Goal: Information Seeking & Learning: Learn about a topic

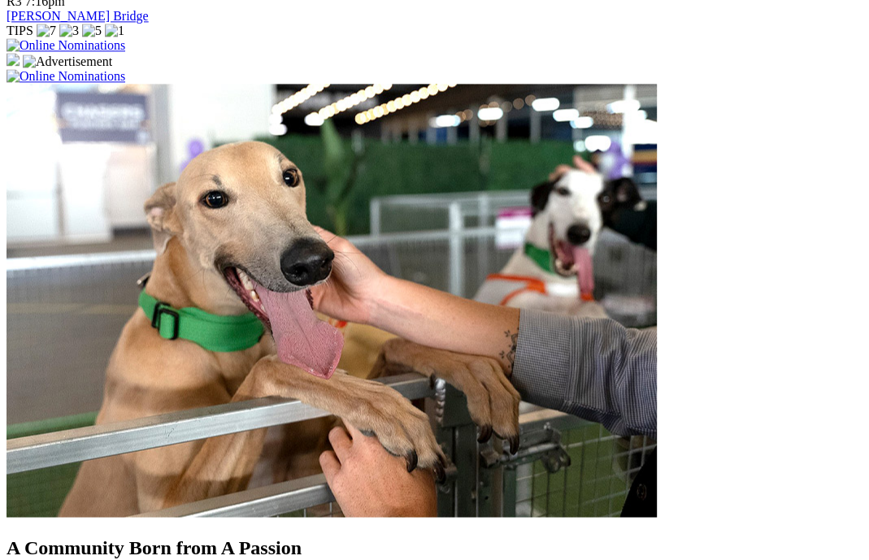
scroll to position [1321, 0]
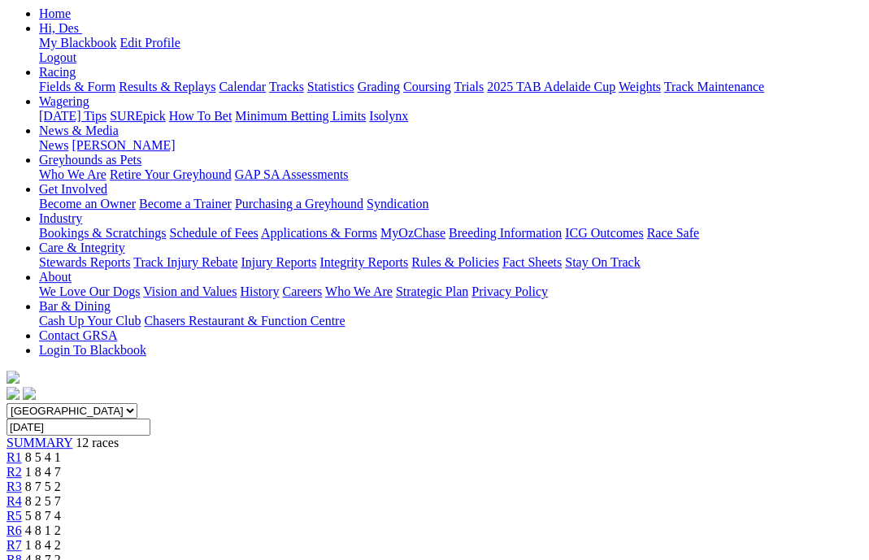
scroll to position [215, 0]
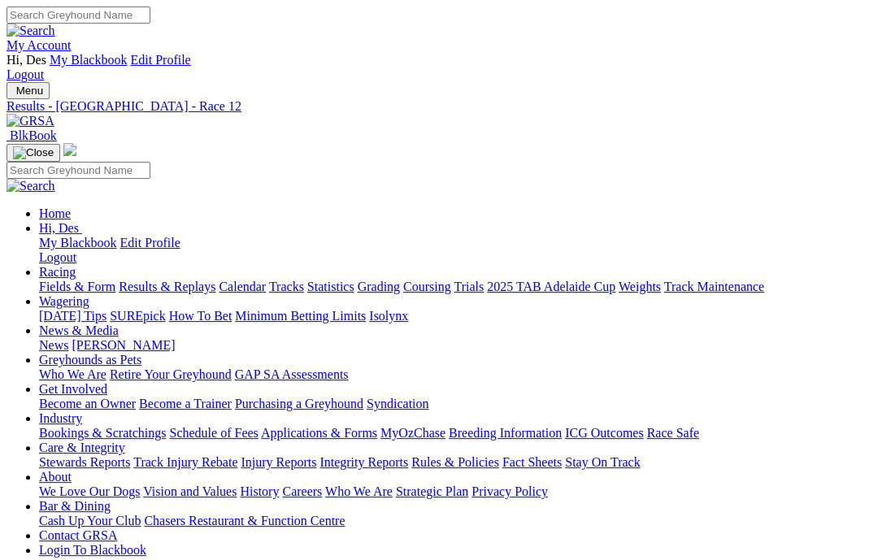
click at [178, 280] on link "Results & Replays" at bounding box center [167, 287] width 97 height 14
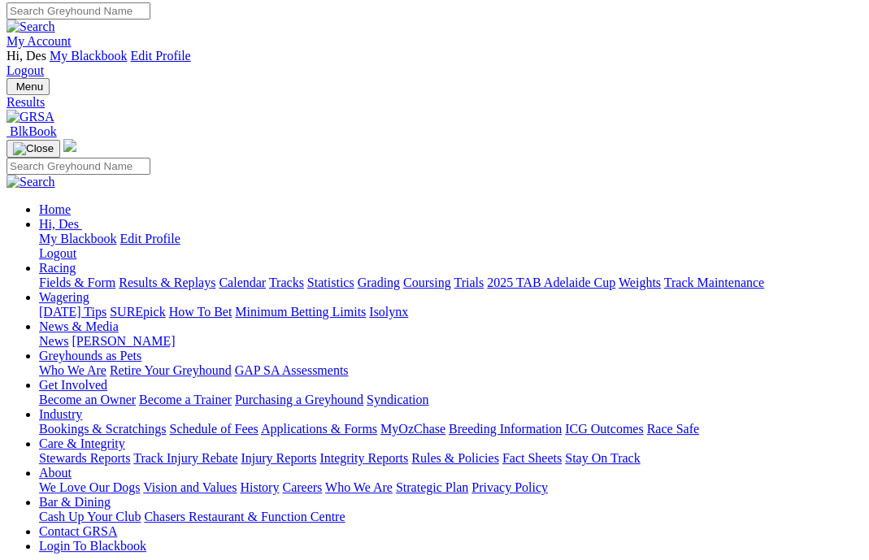
scroll to position [2, 1]
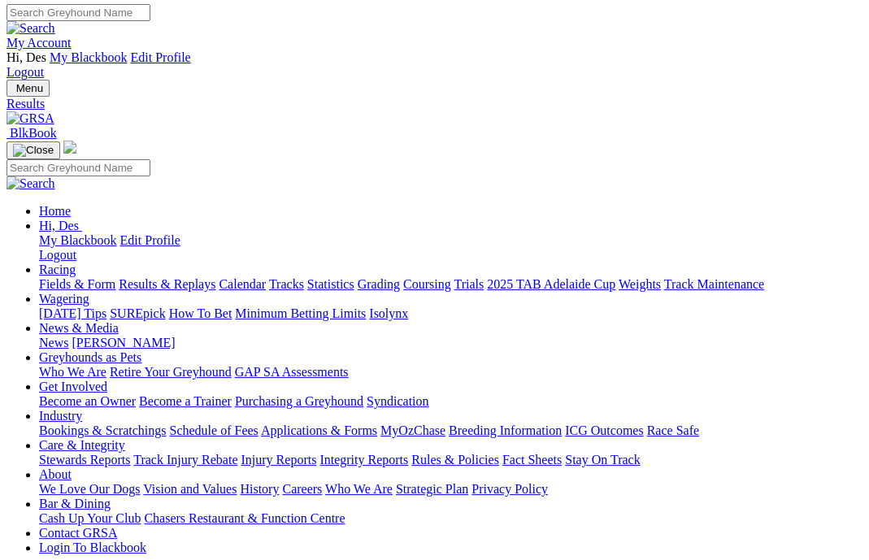
click at [87, 277] on link "Fields & Form" at bounding box center [77, 284] width 76 height 14
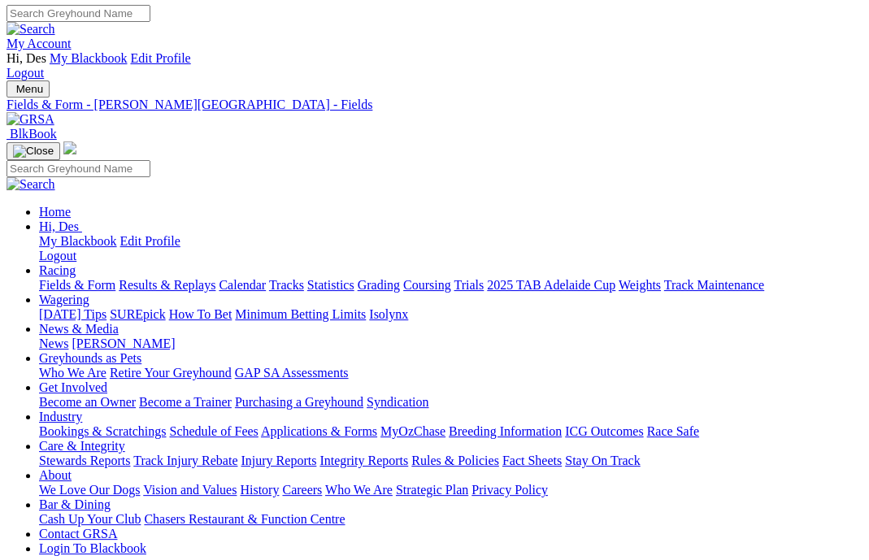
scroll to position [2, 0]
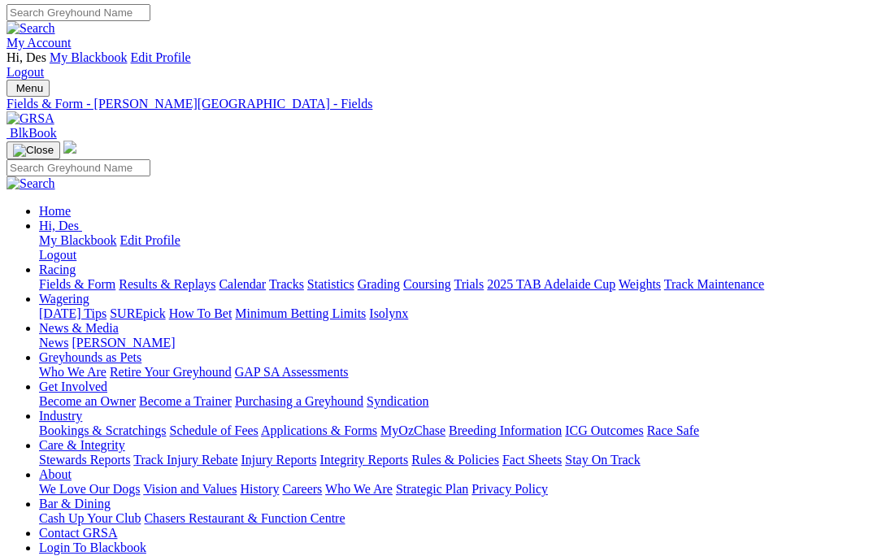
click at [78, 277] on link "Fields & Form" at bounding box center [77, 284] width 76 height 14
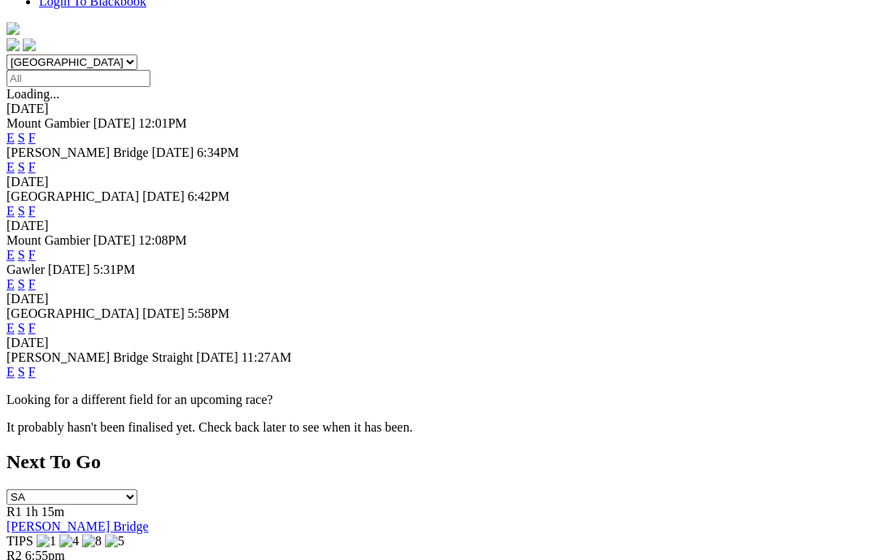
scroll to position [580, 0]
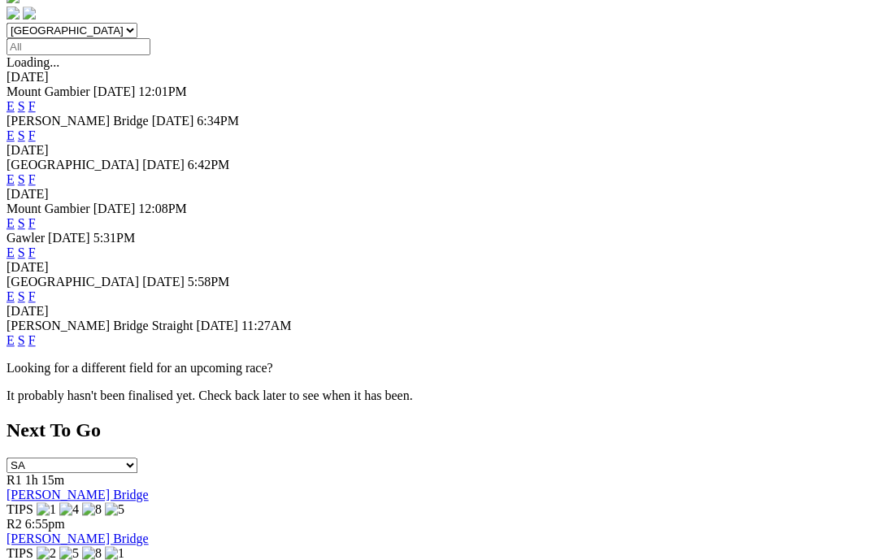
drag, startPoint x: 592, startPoint y: 222, endPoint x: 583, endPoint y: 221, distance: 9.0
click at [36, 333] on link "F" at bounding box center [31, 340] width 7 height 14
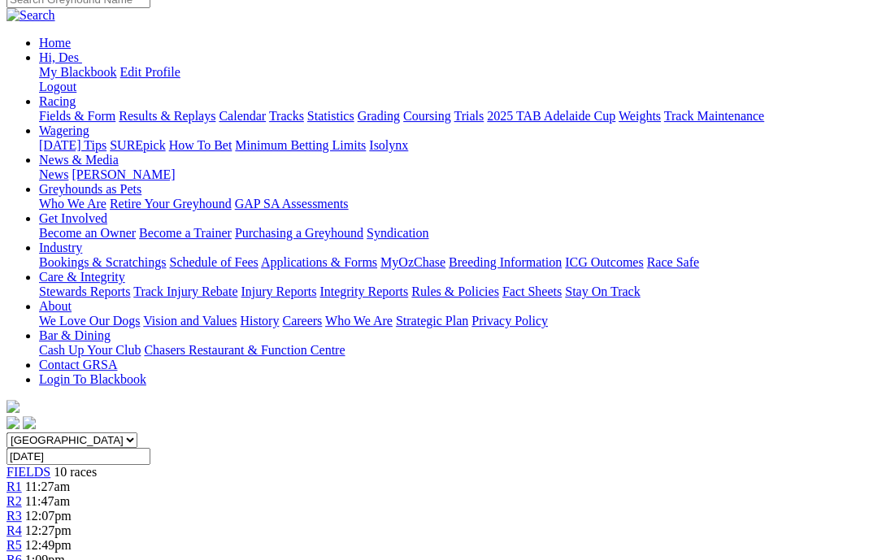
scroll to position [201, 0]
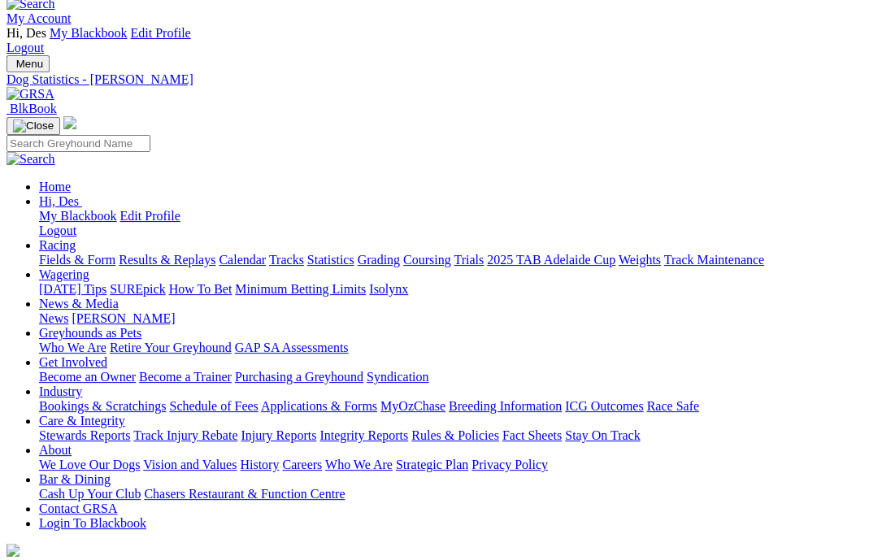
scroll to position [21, 0]
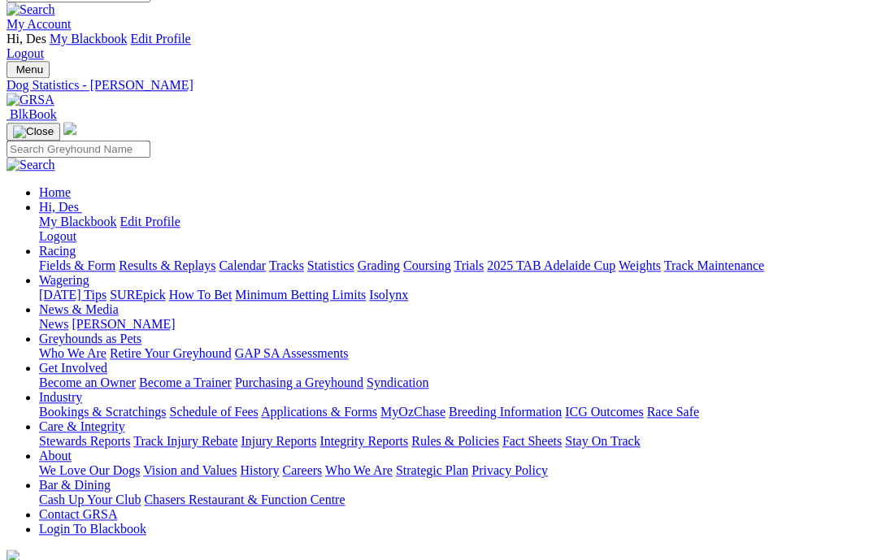
click at [91, 258] on link "Fields & Form" at bounding box center [77, 265] width 76 height 14
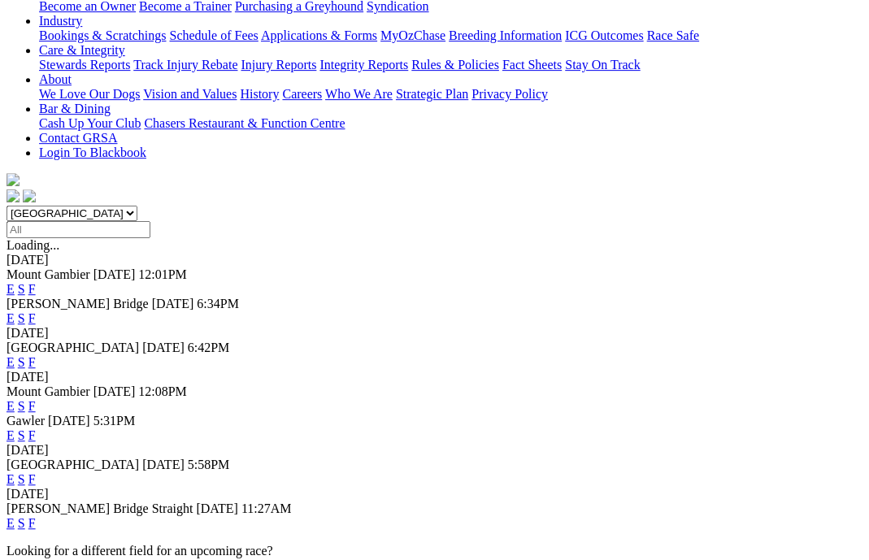
scroll to position [396, 2]
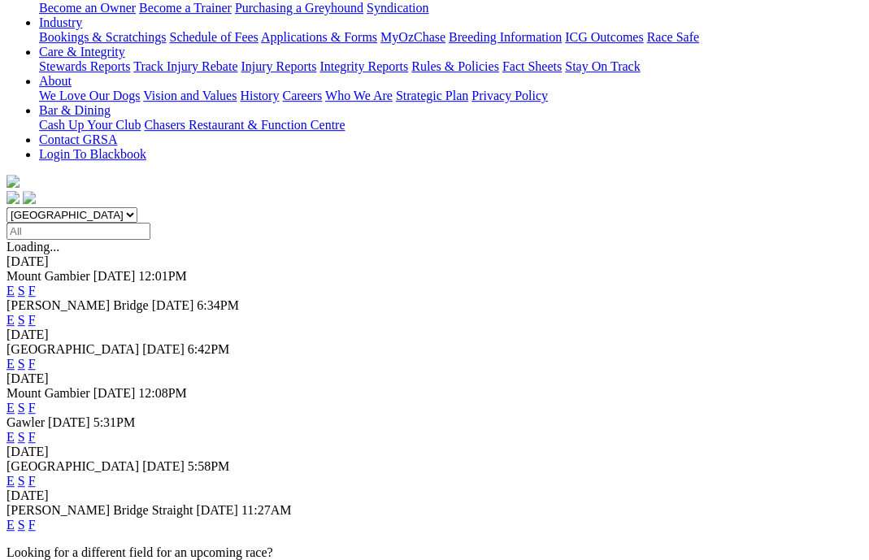
click at [36, 518] on link "F" at bounding box center [31, 525] width 7 height 14
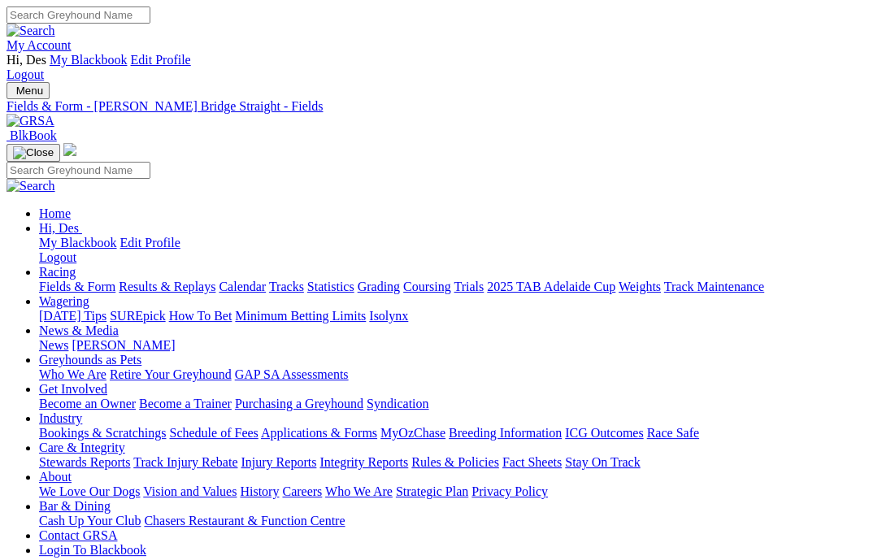
click at [119, 323] on link "News & Media" at bounding box center [79, 330] width 80 height 14
click at [68, 338] on link "News" at bounding box center [53, 345] width 29 height 14
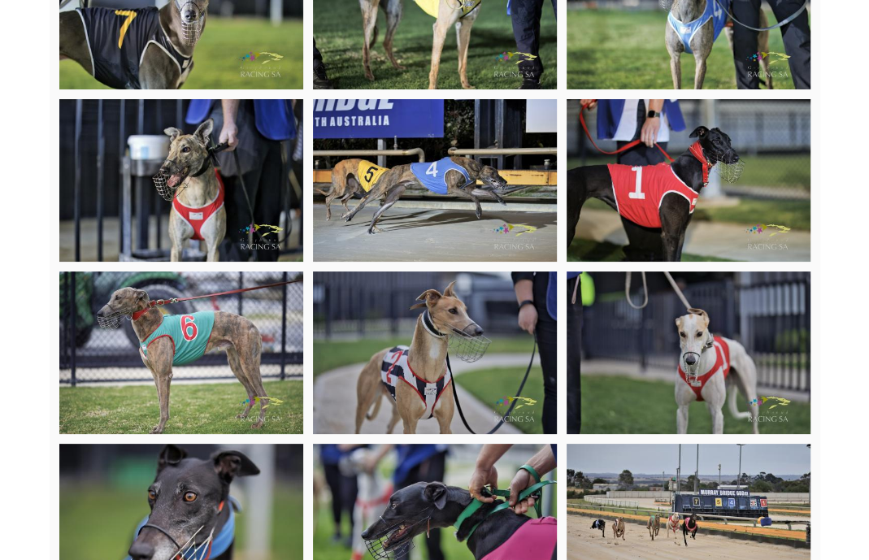
scroll to position [3605, 0]
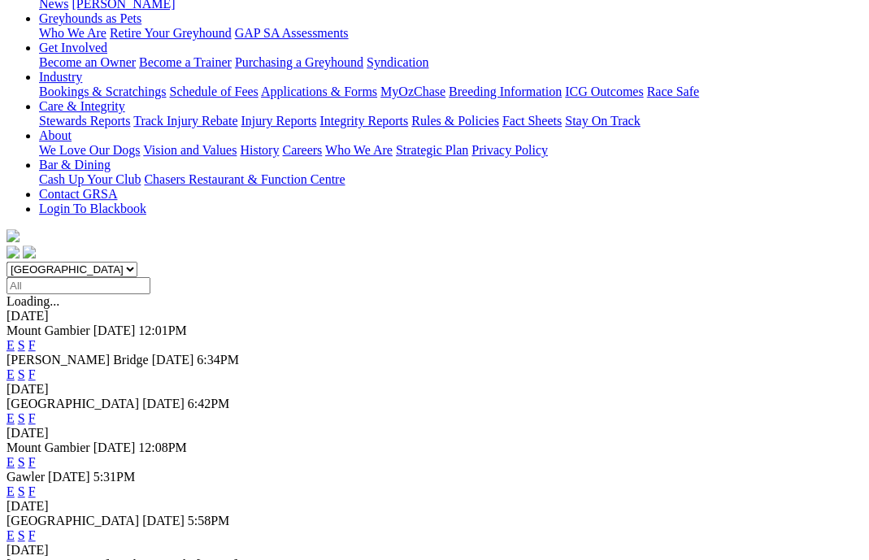
scroll to position [359, 0]
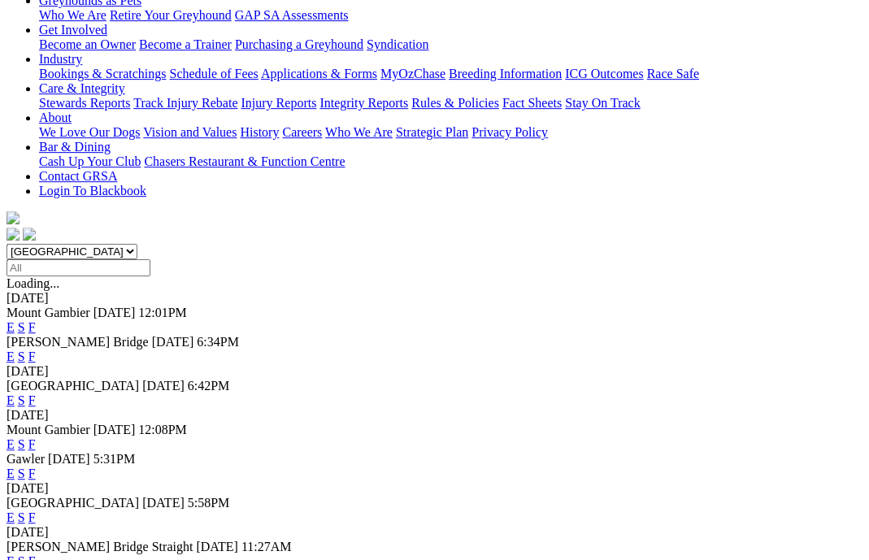
click at [36, 510] on link "F" at bounding box center [31, 517] width 7 height 14
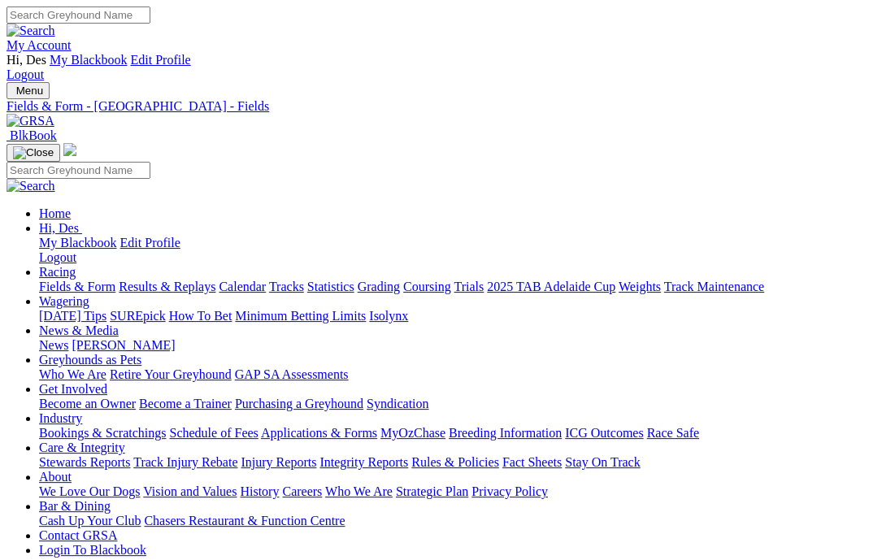
click at [55, 280] on link "Fields & Form" at bounding box center [77, 287] width 76 height 14
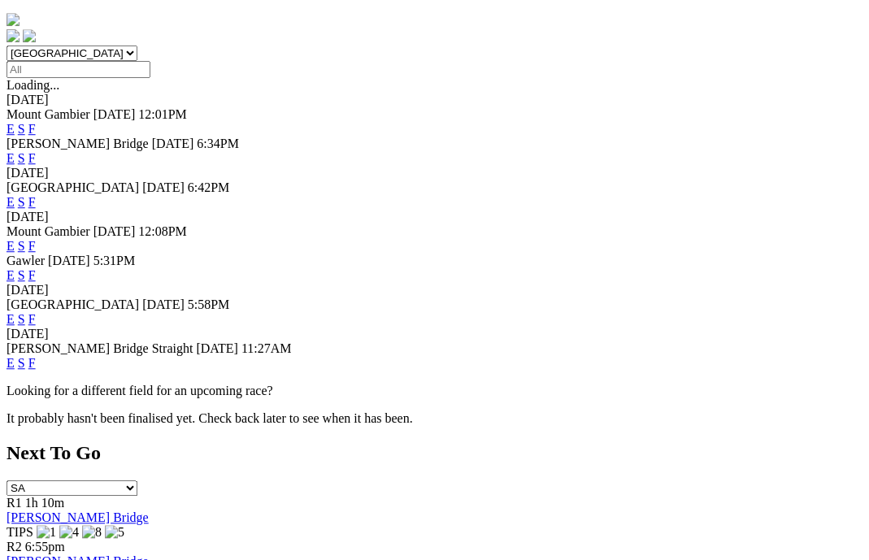
scroll to position [556, 6]
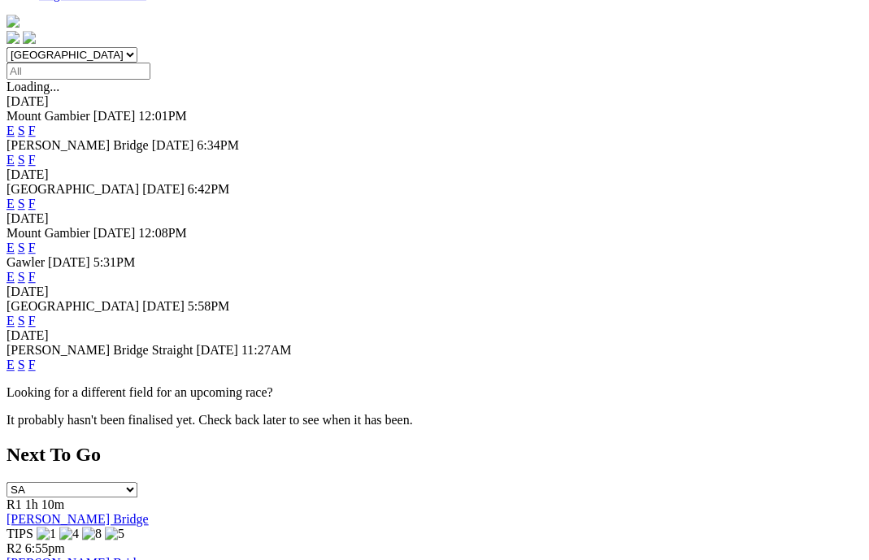
click at [36, 358] on link "F" at bounding box center [31, 365] width 7 height 14
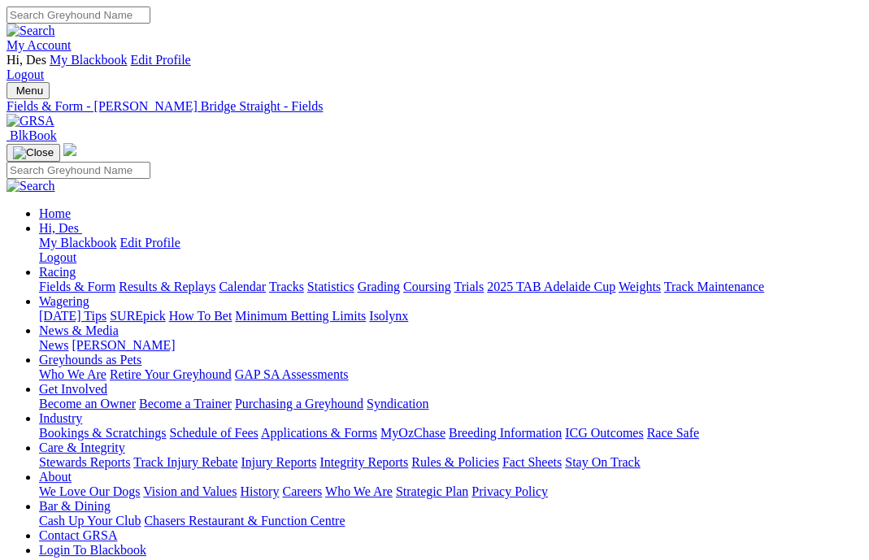
click at [86, 280] on link "Fields & Form" at bounding box center [77, 287] width 76 height 14
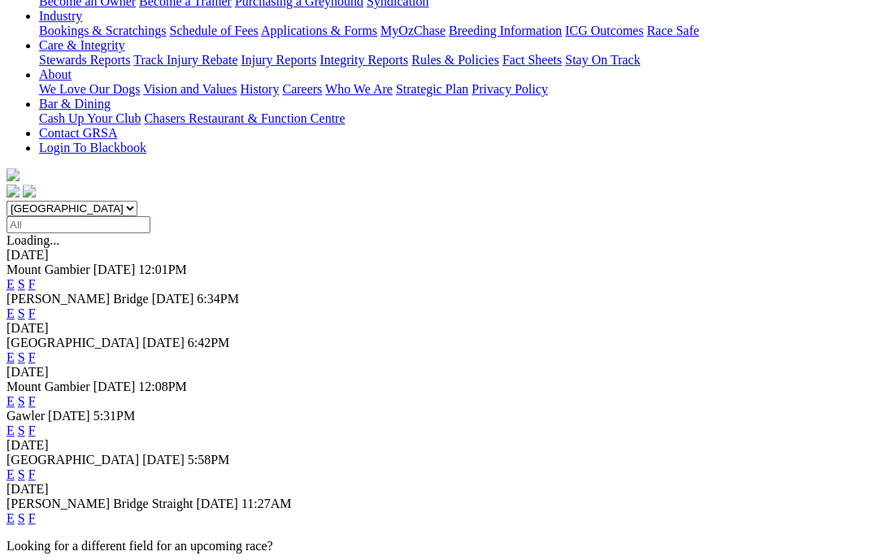
scroll to position [347, 0]
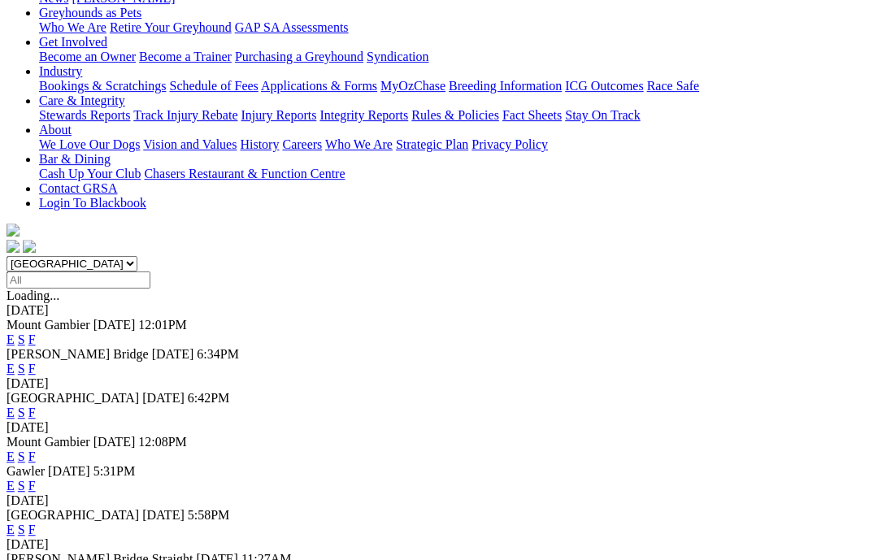
click at [36, 479] on link "F" at bounding box center [31, 486] width 7 height 14
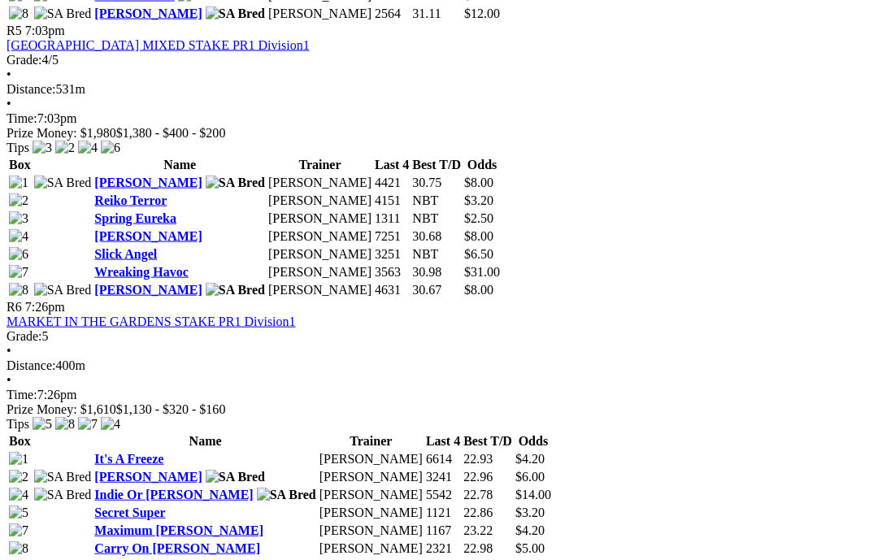
scroll to position [1970, 5]
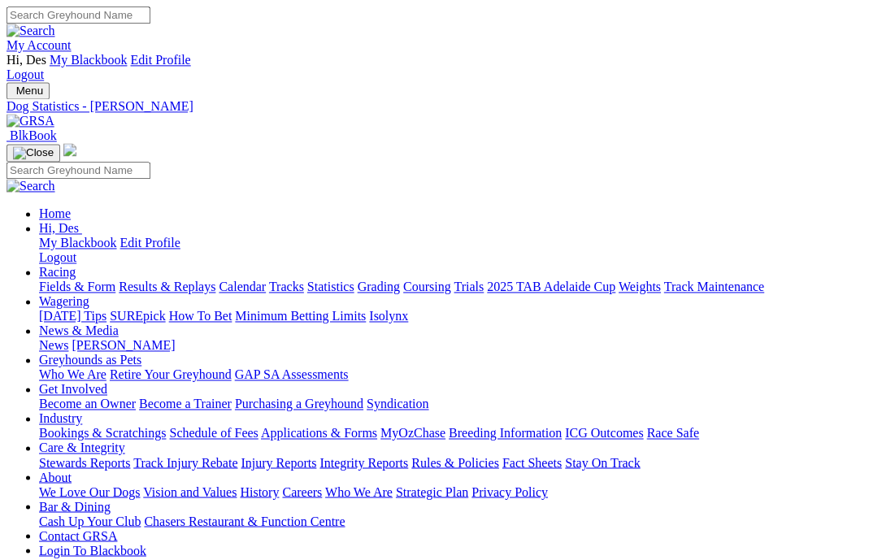
scroll to position [0, 1]
click at [80, 280] on link "Fields & Form" at bounding box center [77, 287] width 76 height 14
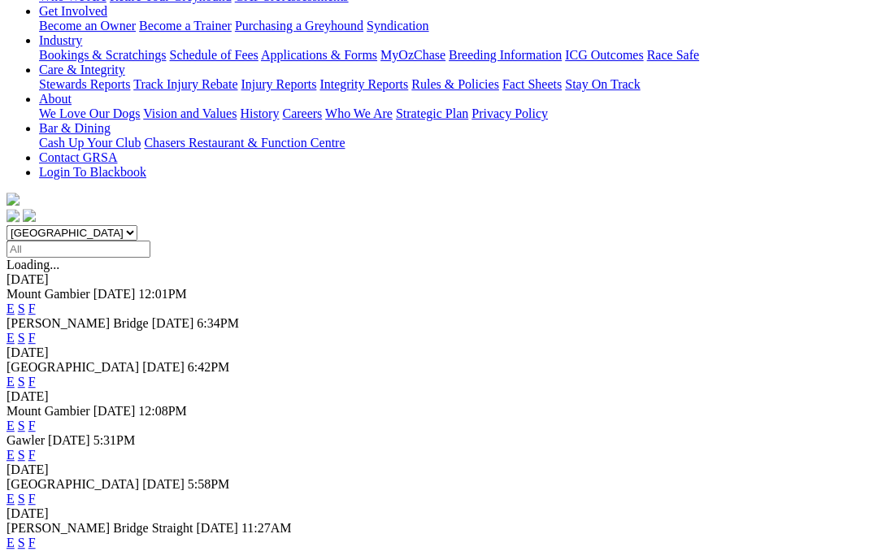
scroll to position [395, 2]
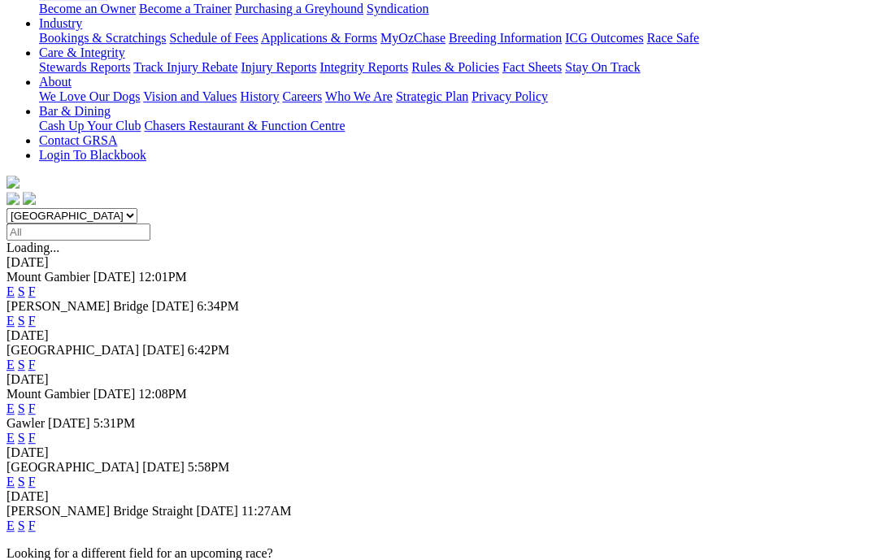
click at [36, 431] on link "F" at bounding box center [31, 438] width 7 height 14
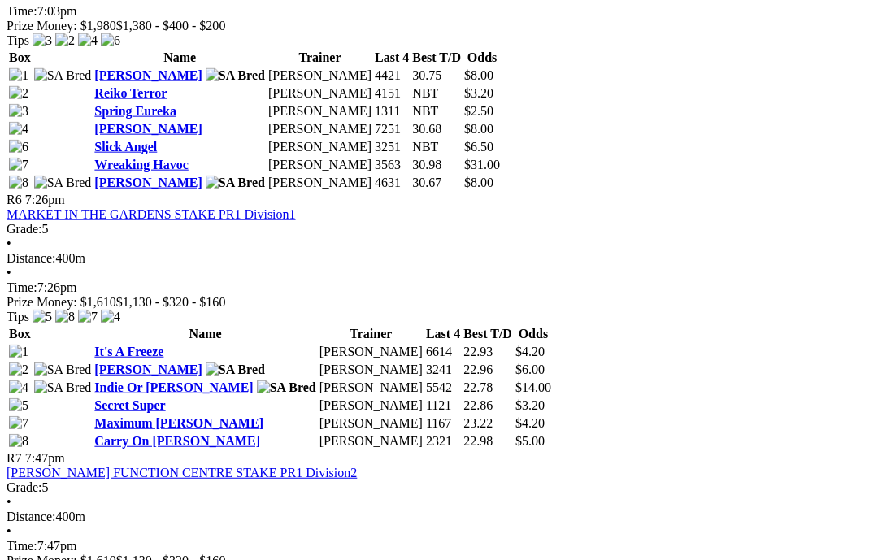
scroll to position [2078, 0]
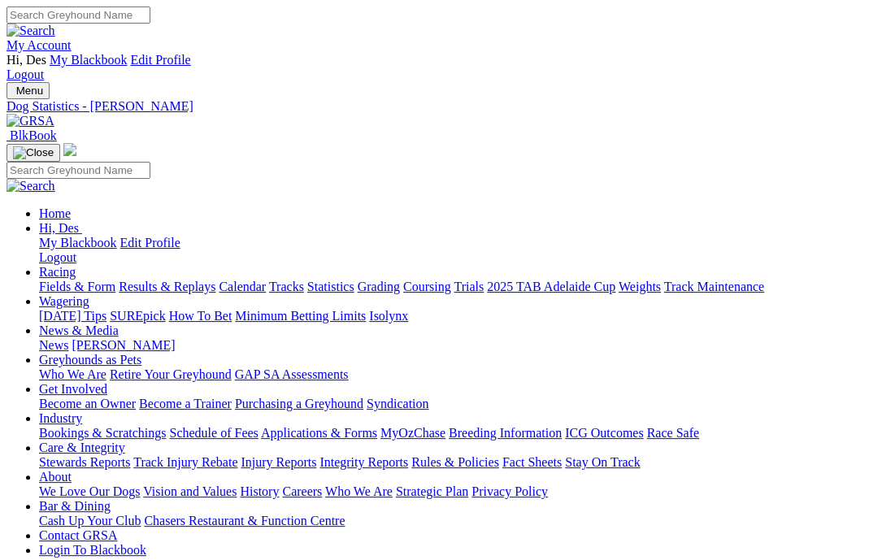
click at [72, 280] on link "Fields & Form" at bounding box center [77, 287] width 76 height 14
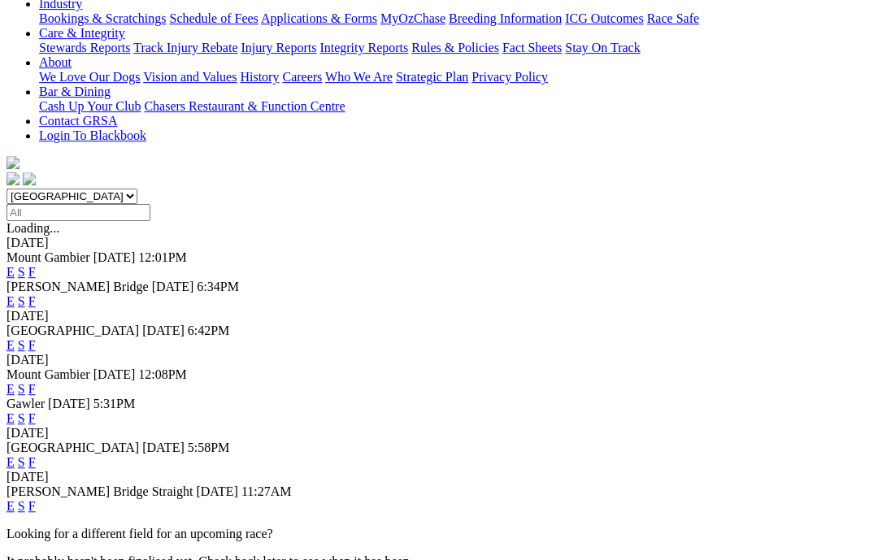
scroll to position [412, 0]
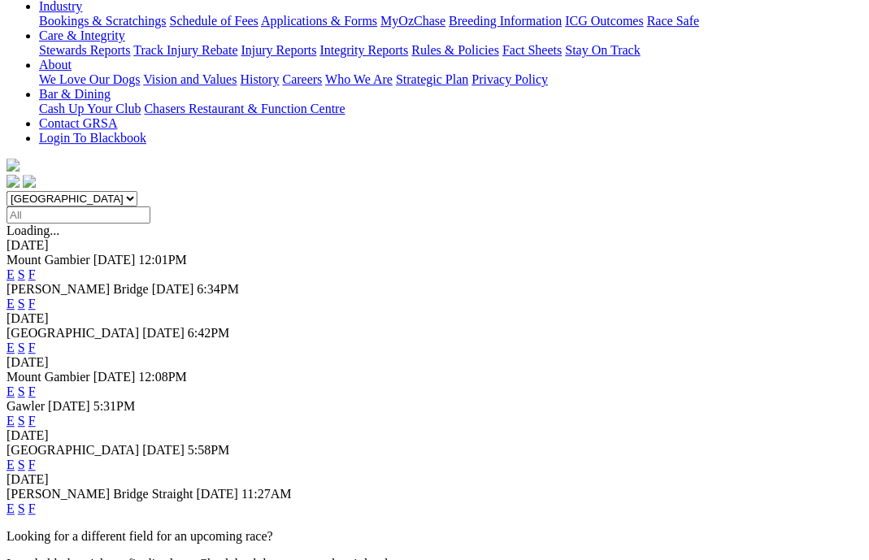
click at [36, 458] on link "F" at bounding box center [31, 465] width 7 height 14
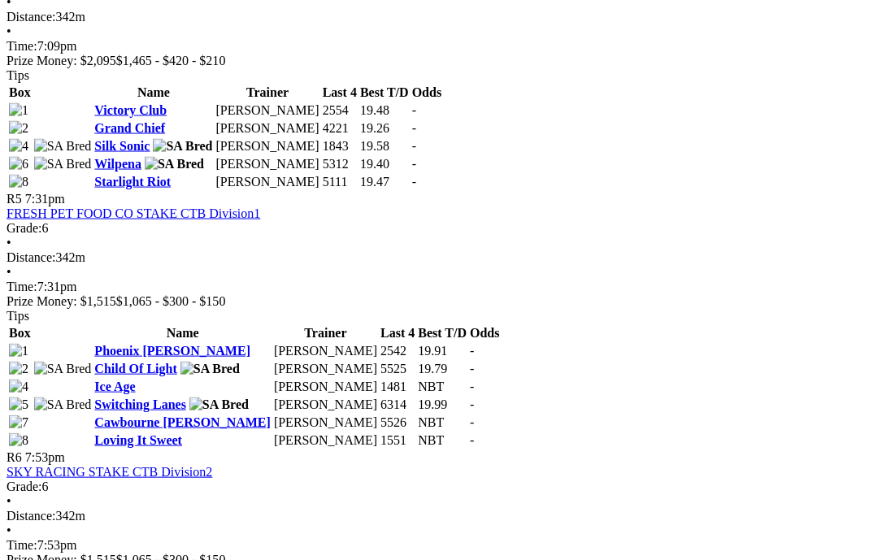
scroll to position [1766, 6]
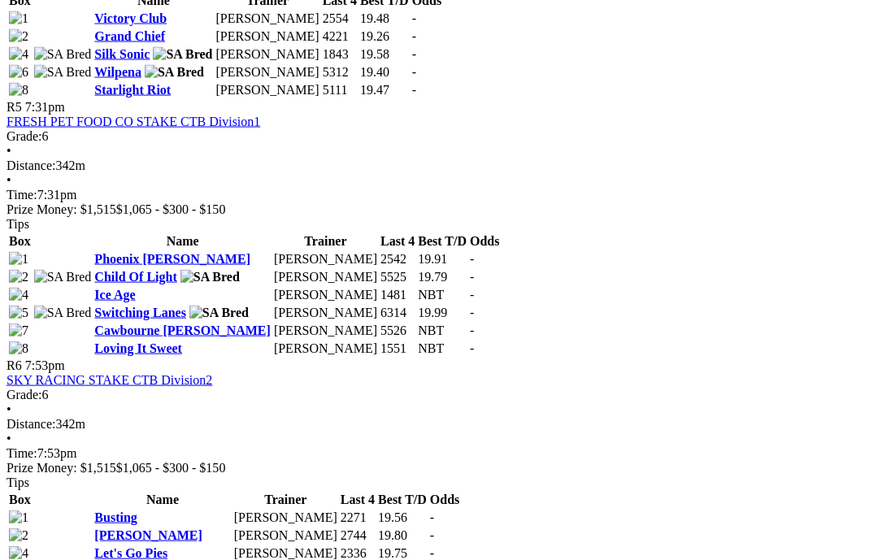
scroll to position [1816, 7]
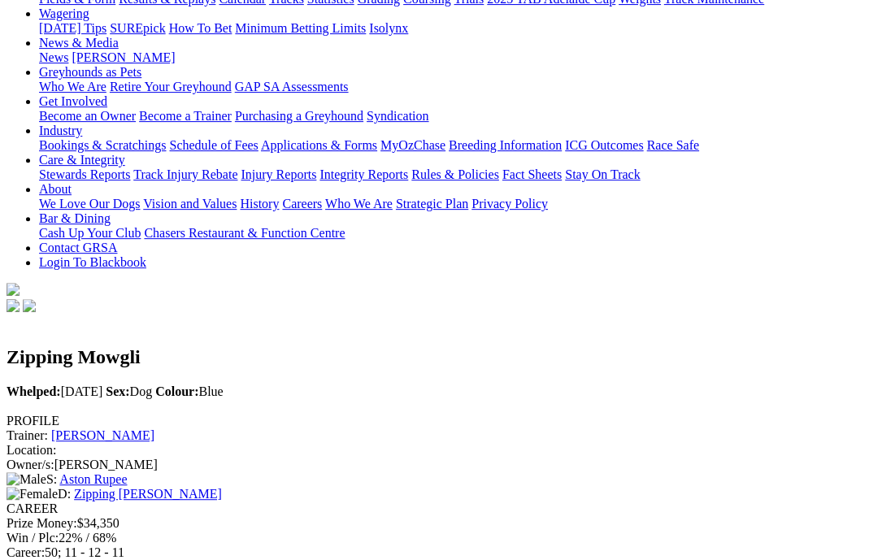
scroll to position [0, 2]
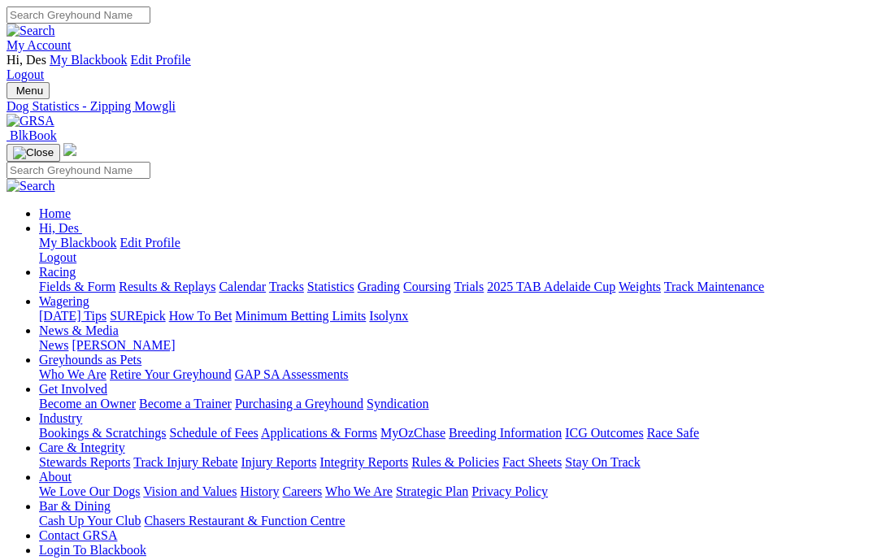
click at [39, 280] on link "Fields & Form" at bounding box center [77, 287] width 76 height 14
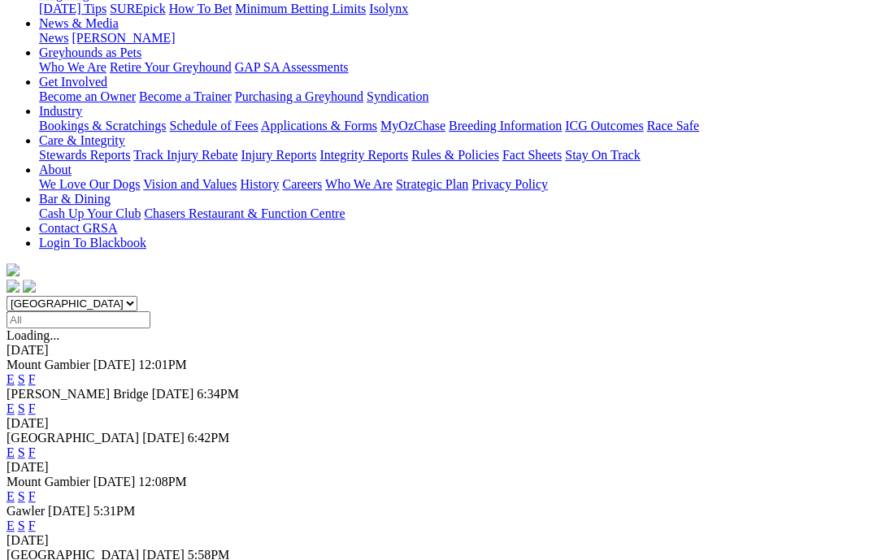
scroll to position [352, 0]
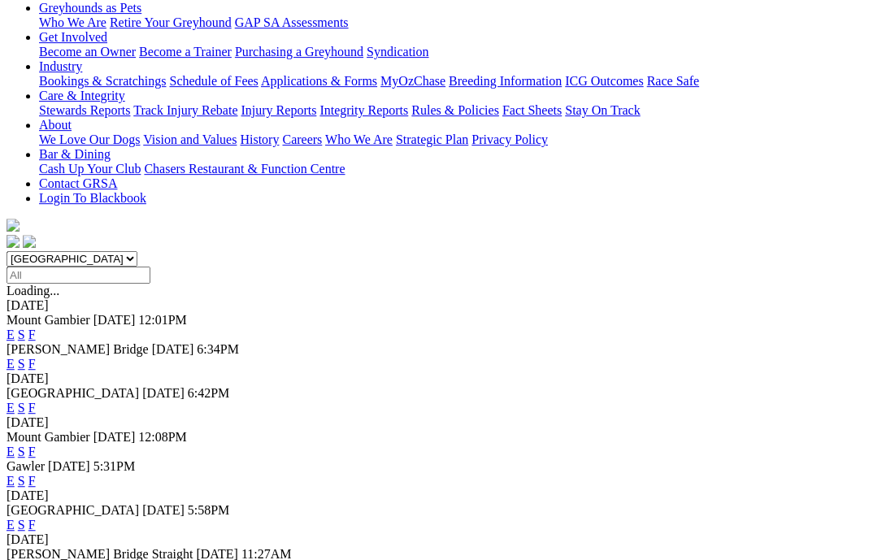
click at [15, 518] on link "E" at bounding box center [11, 525] width 8 height 14
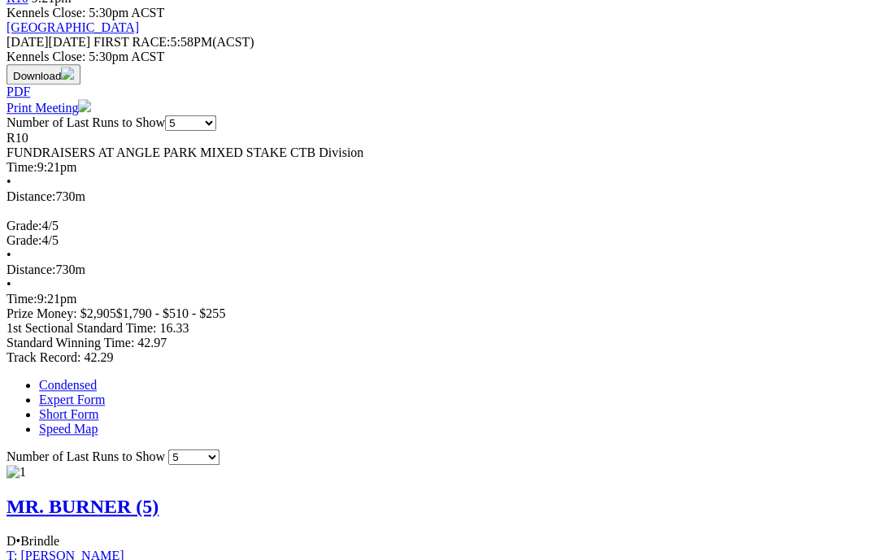
scroll to position [790, 0]
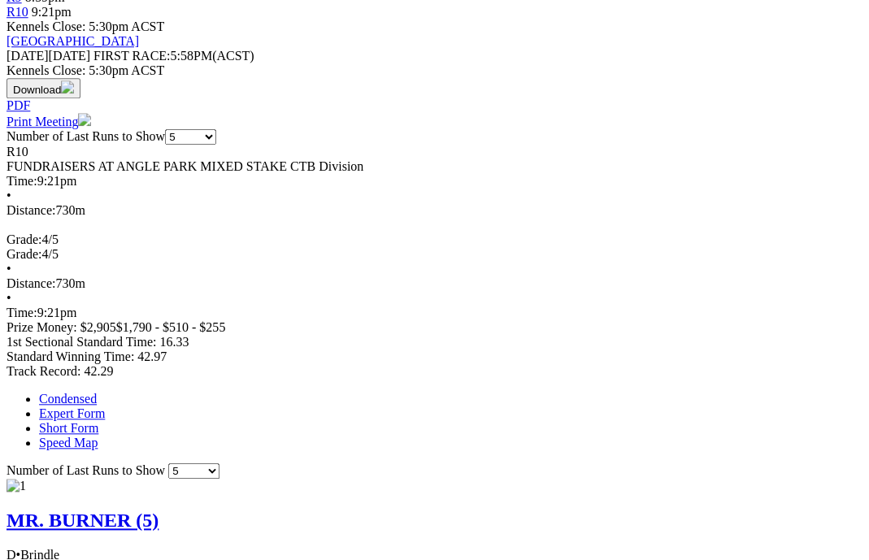
scroll to position [775, 0]
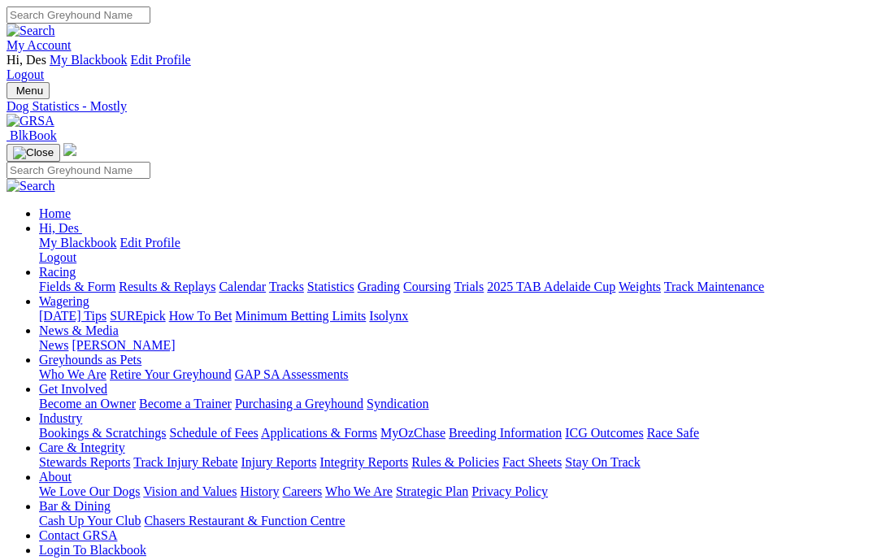
click at [80, 280] on link "Fields & Form" at bounding box center [77, 287] width 76 height 14
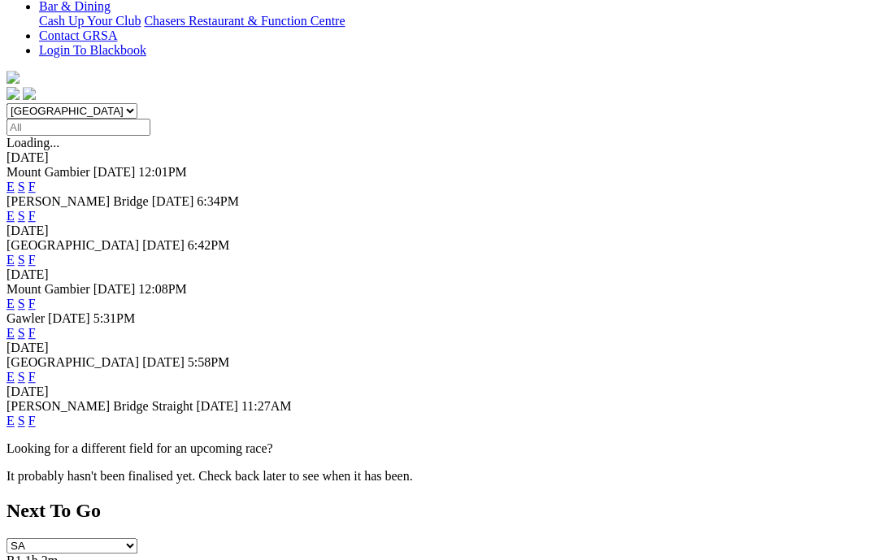
scroll to position [500, 8]
click at [36, 371] on link "F" at bounding box center [31, 378] width 7 height 14
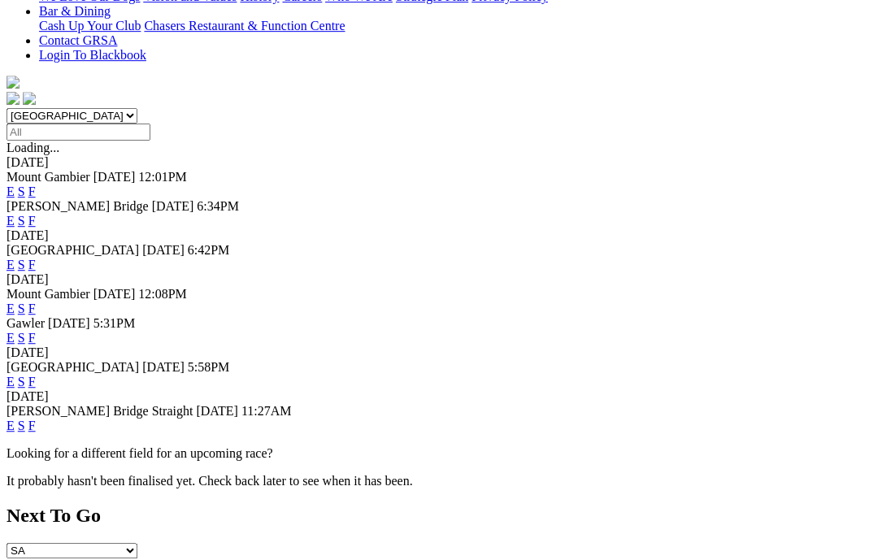
scroll to position [499, 0]
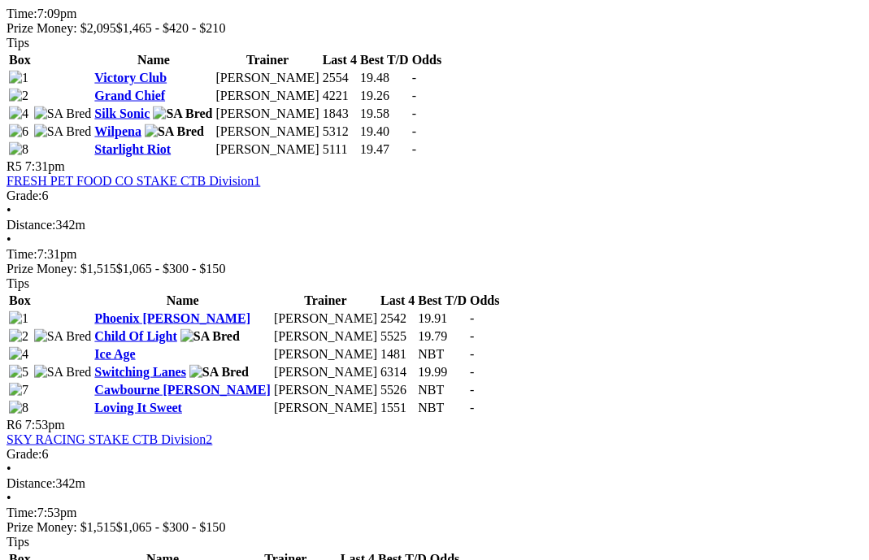
scroll to position [1803, 0]
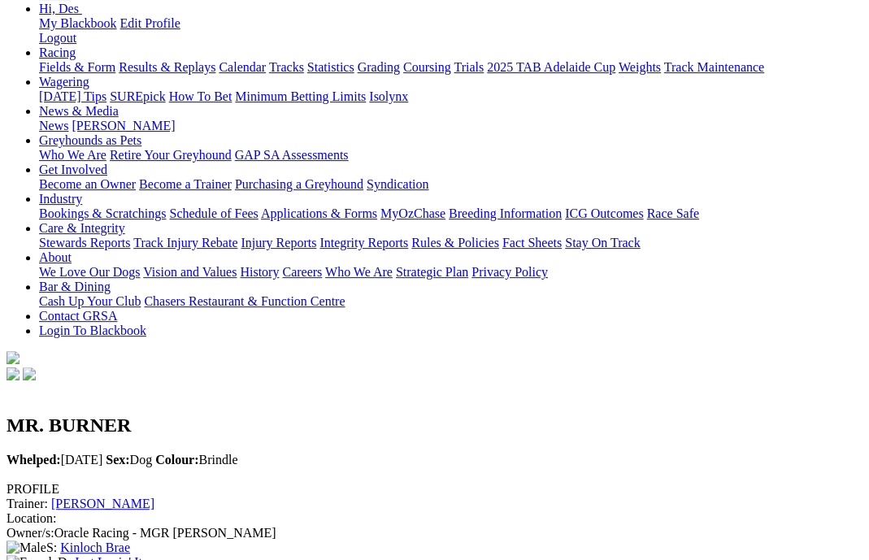
scroll to position [0, 5]
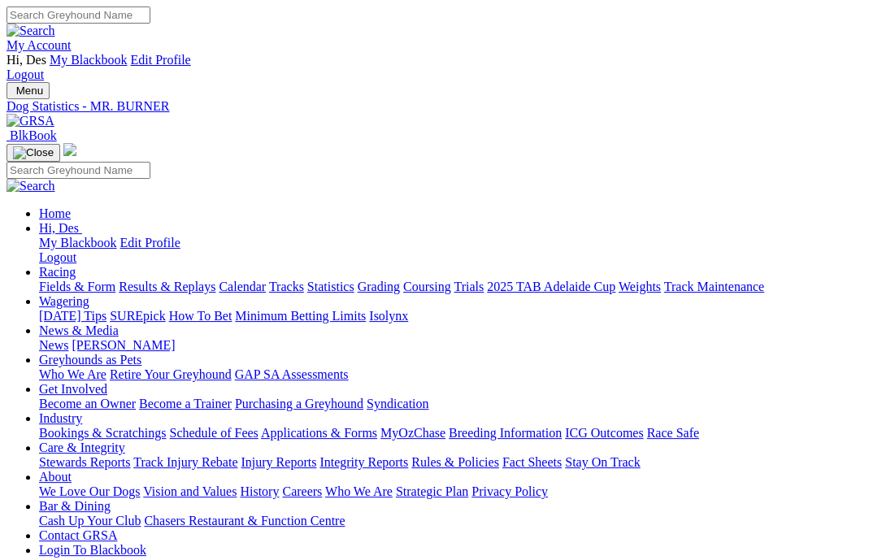
click at [63, 280] on link "Fields & Form" at bounding box center [77, 287] width 76 height 14
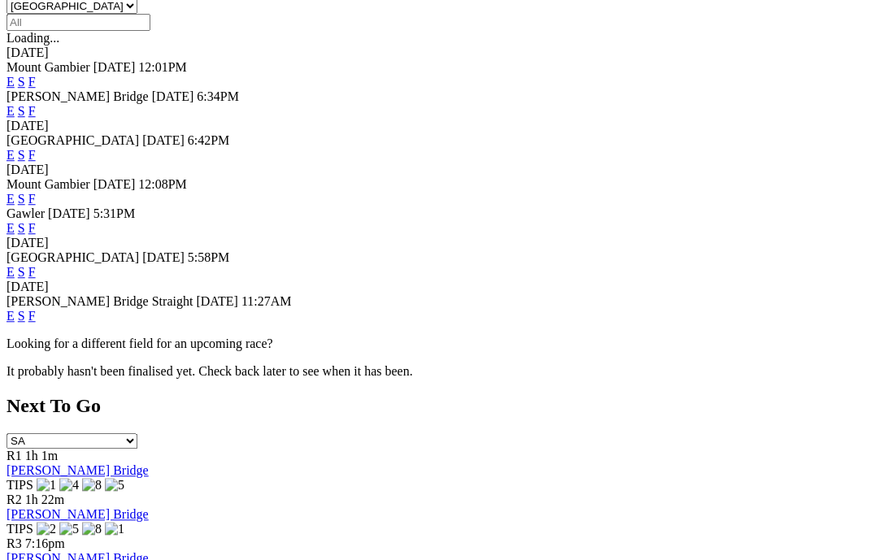
scroll to position [605, 0]
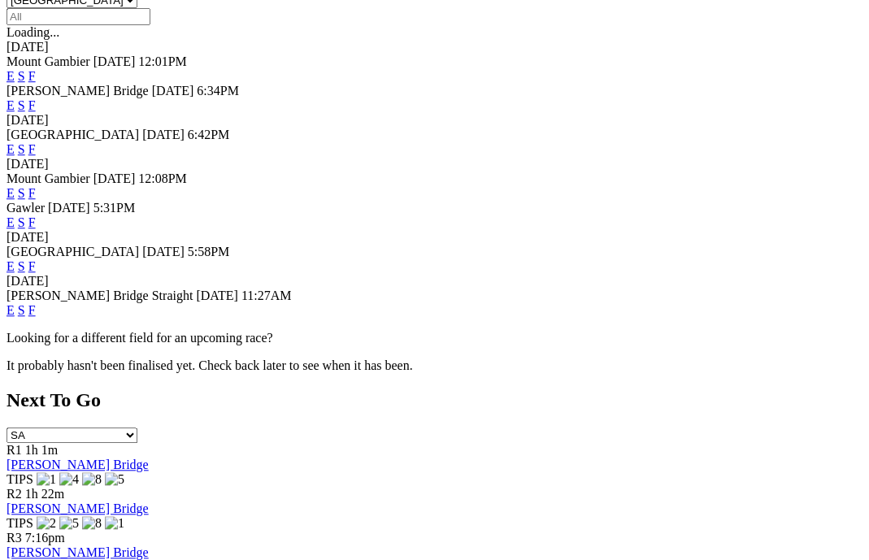
click at [36, 259] on link "F" at bounding box center [31, 266] width 7 height 14
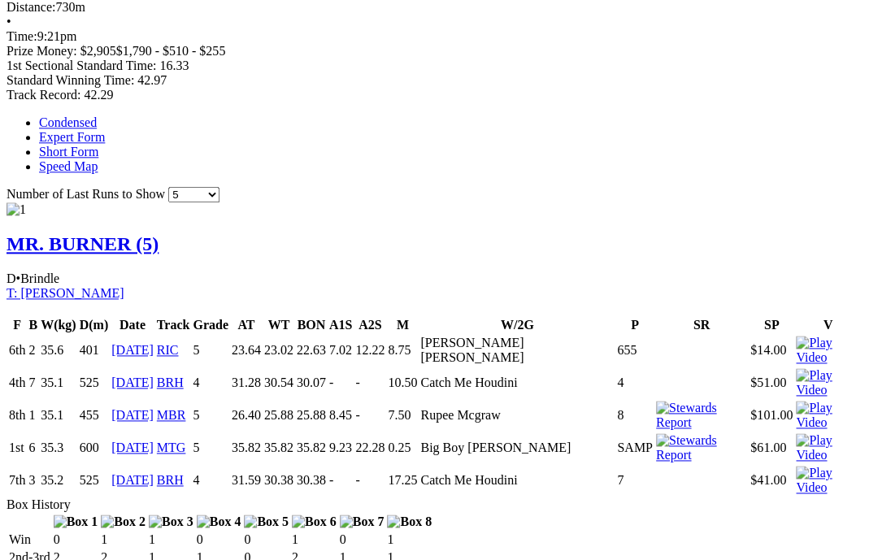
scroll to position [1053, 7]
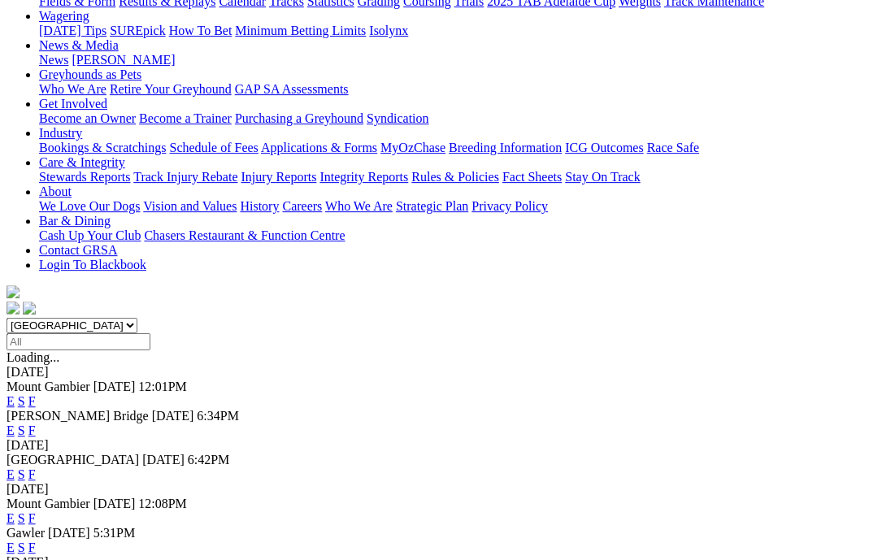
scroll to position [285, 2]
click at [36, 540] on link "F" at bounding box center [31, 547] width 7 height 14
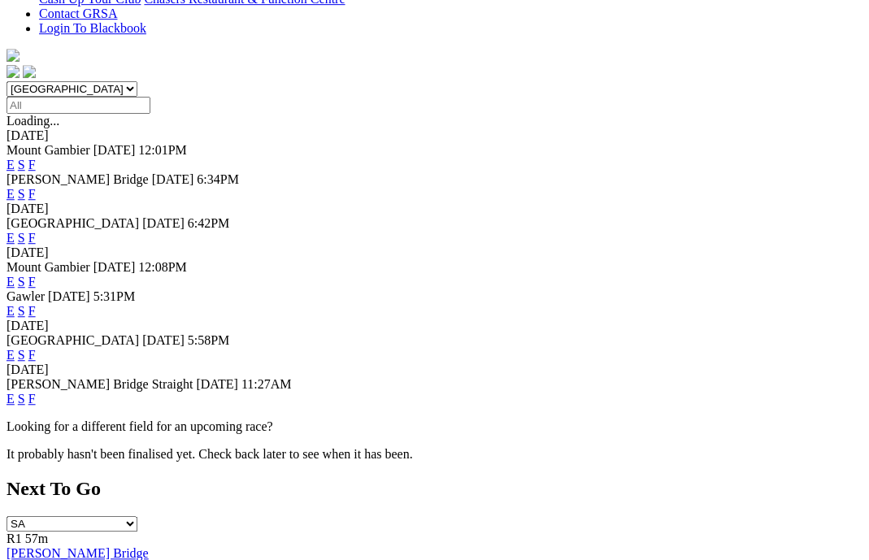
scroll to position [524, 2]
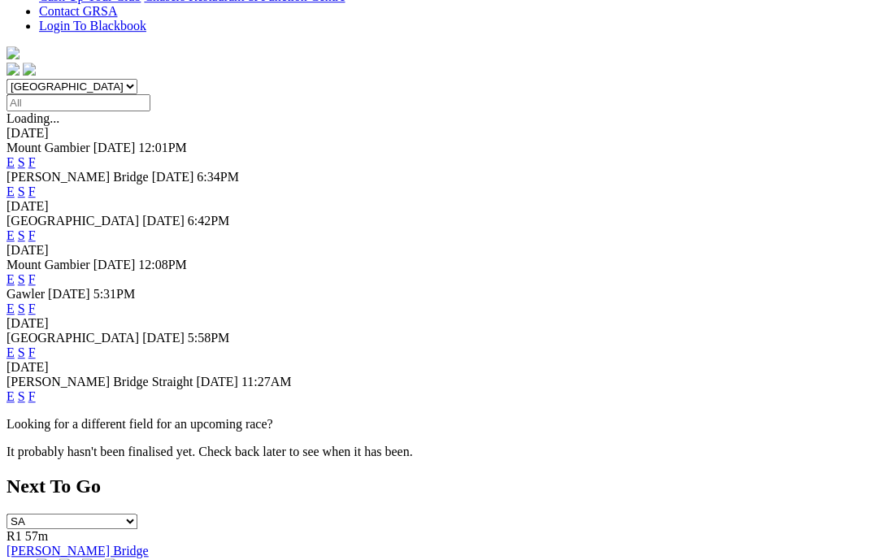
click at [36, 345] on link "F" at bounding box center [31, 352] width 7 height 14
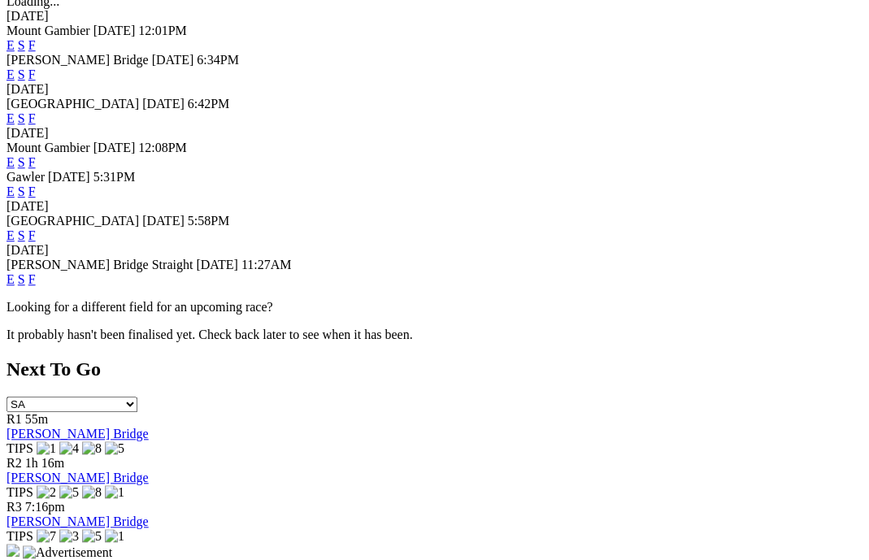
scroll to position [637, 1]
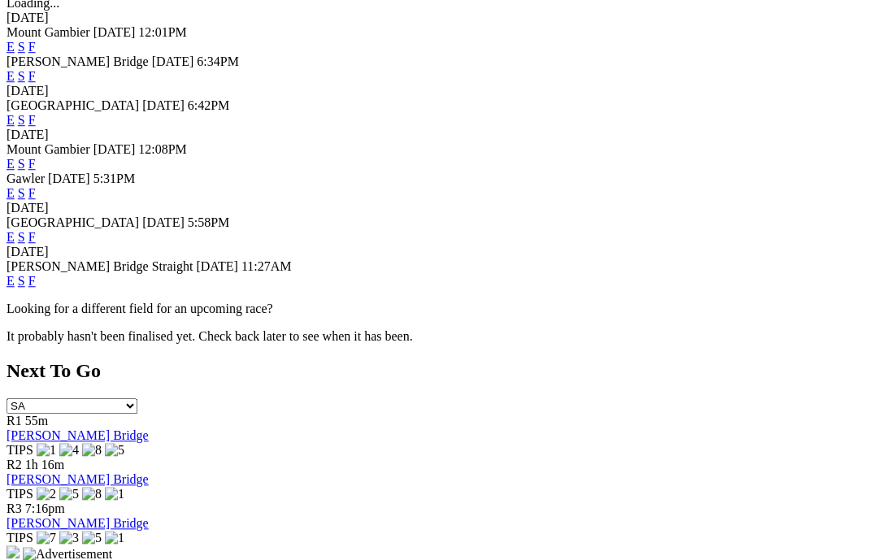
click at [36, 274] on link "F" at bounding box center [31, 281] width 7 height 14
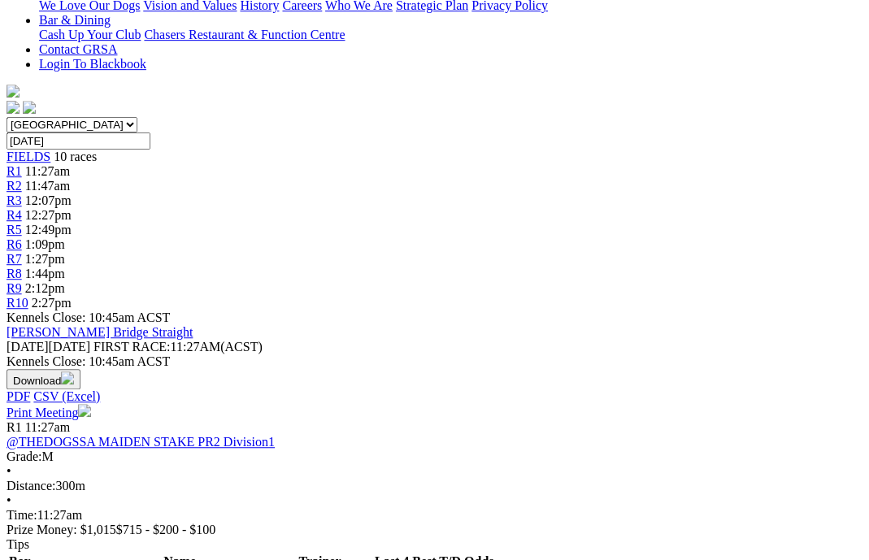
scroll to position [488, 0]
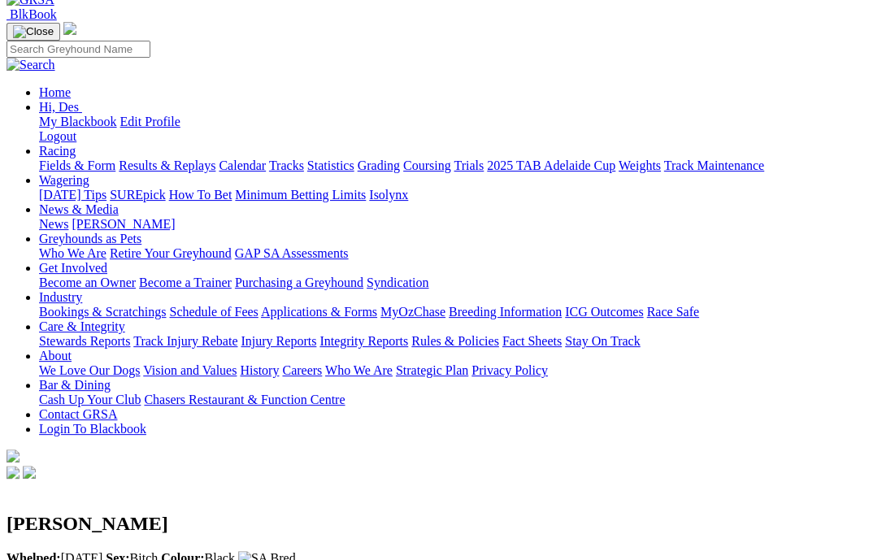
scroll to position [123, 0]
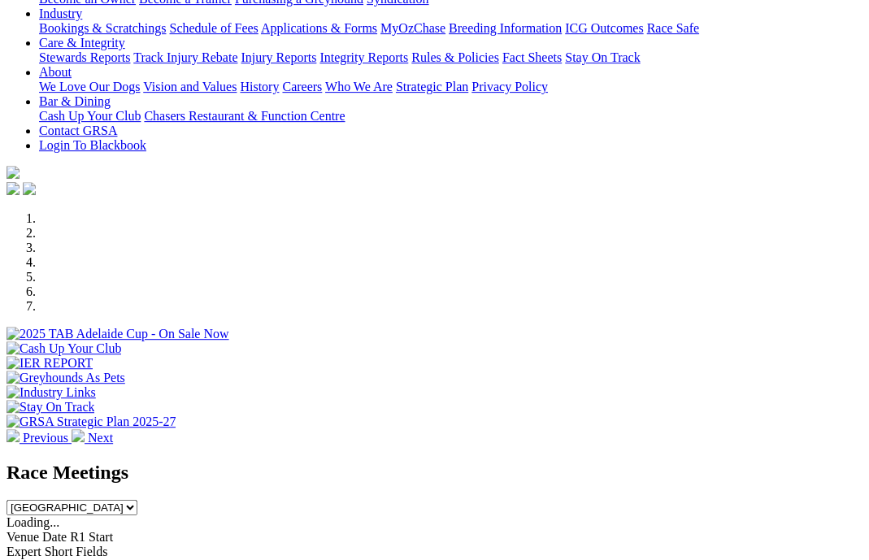
scroll to position [375, 0]
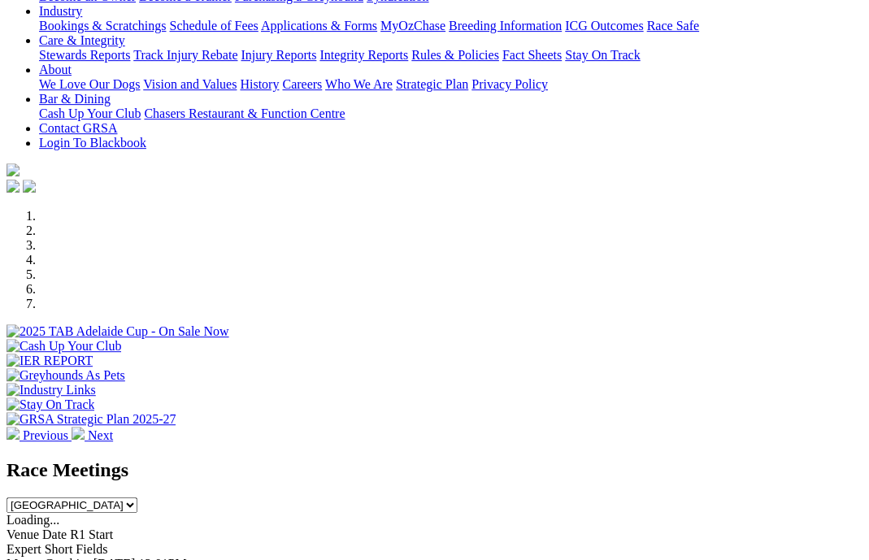
scroll to position [378, 0]
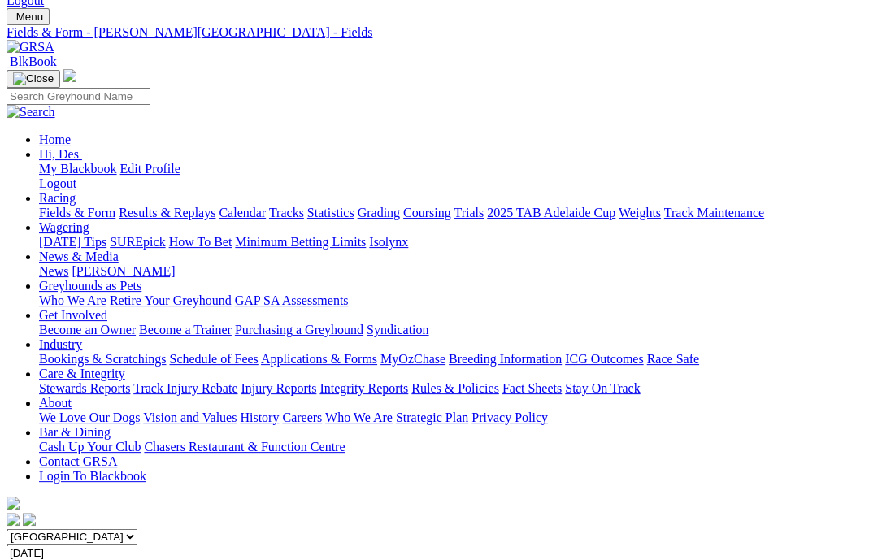
scroll to position [19, 0]
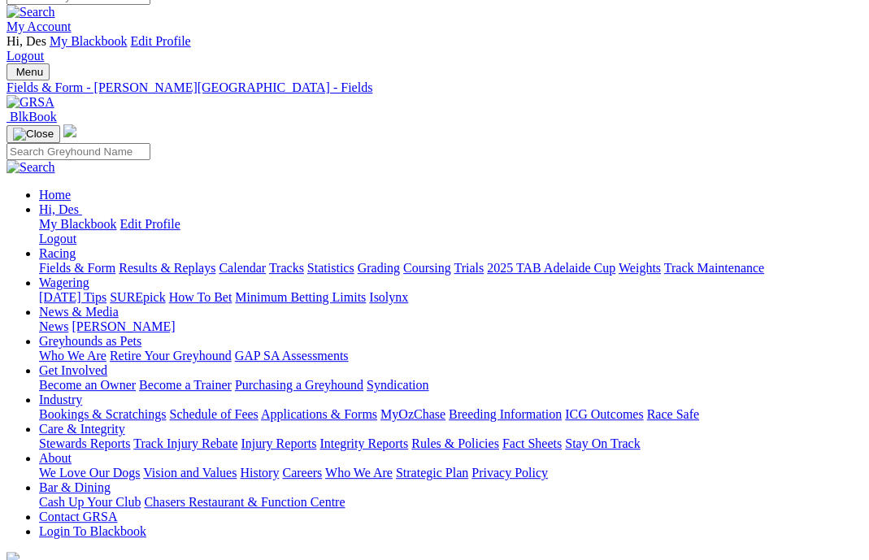
click at [57, 261] on link "Fields & Form" at bounding box center [77, 268] width 76 height 14
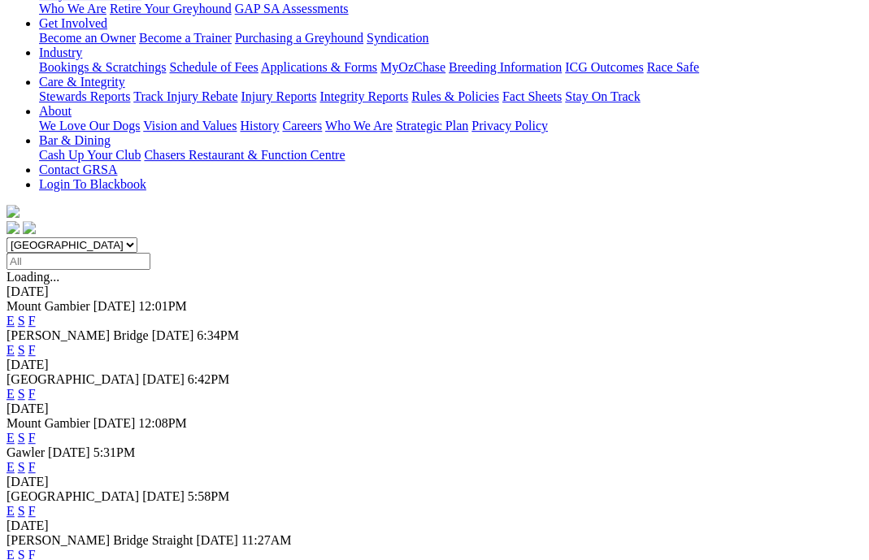
scroll to position [363, 0]
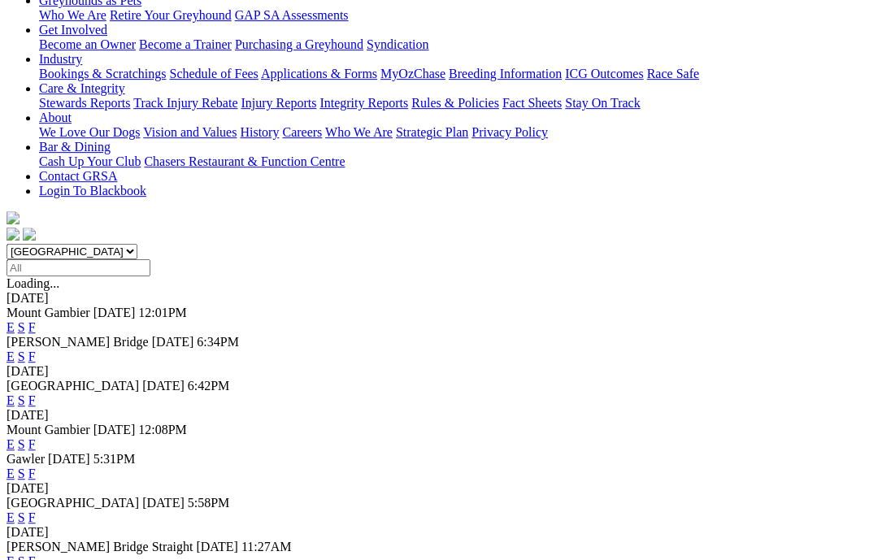
click at [36, 554] on link "F" at bounding box center [31, 561] width 7 height 14
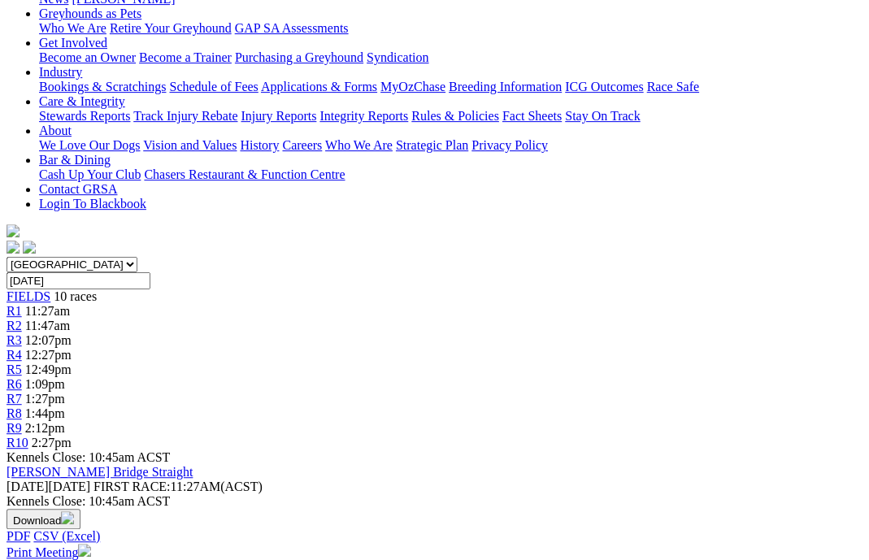
scroll to position [349, 0]
